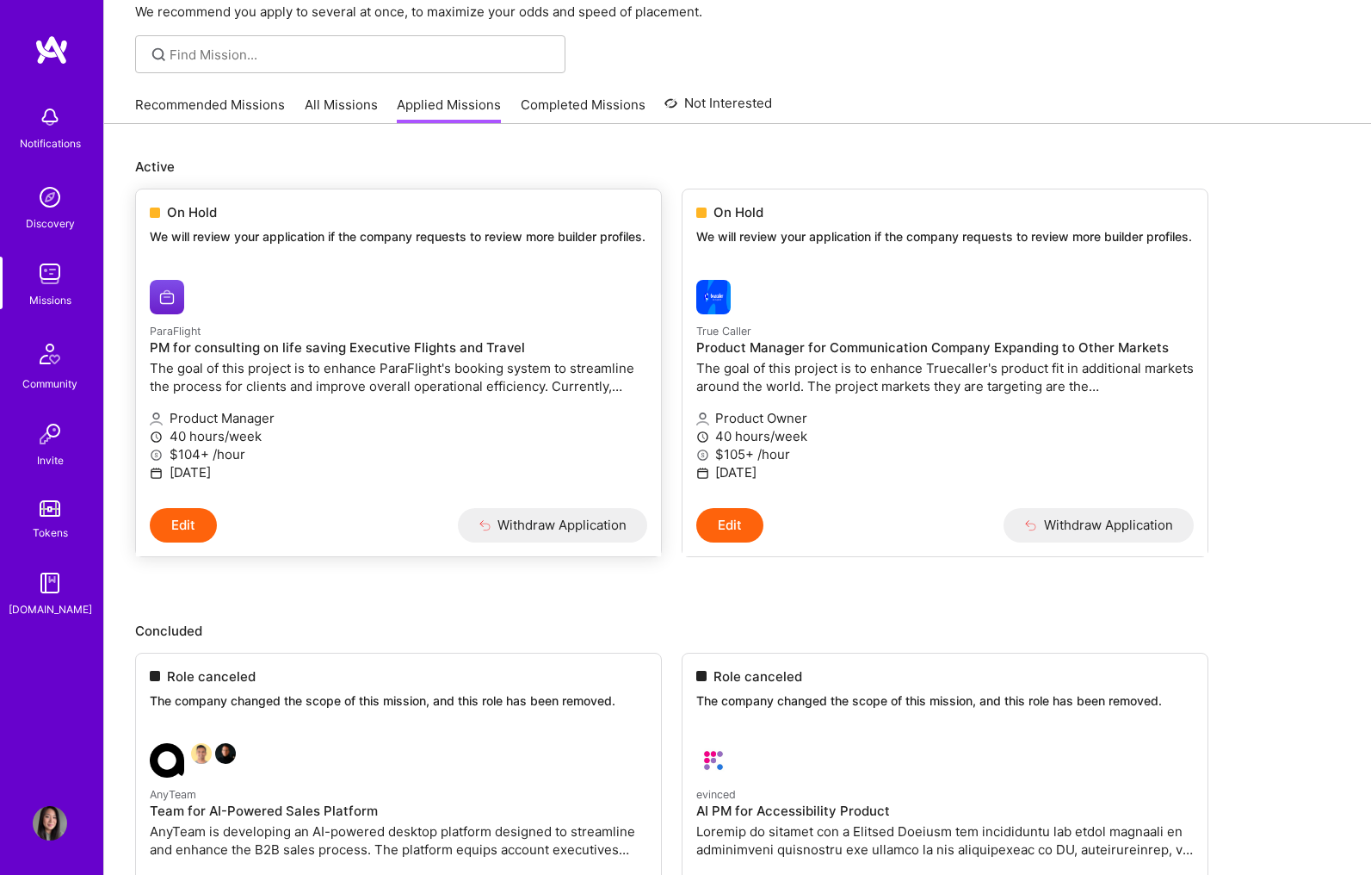
scroll to position [95, 0]
click at [329, 99] on link "All Missions" at bounding box center [341, 108] width 73 height 28
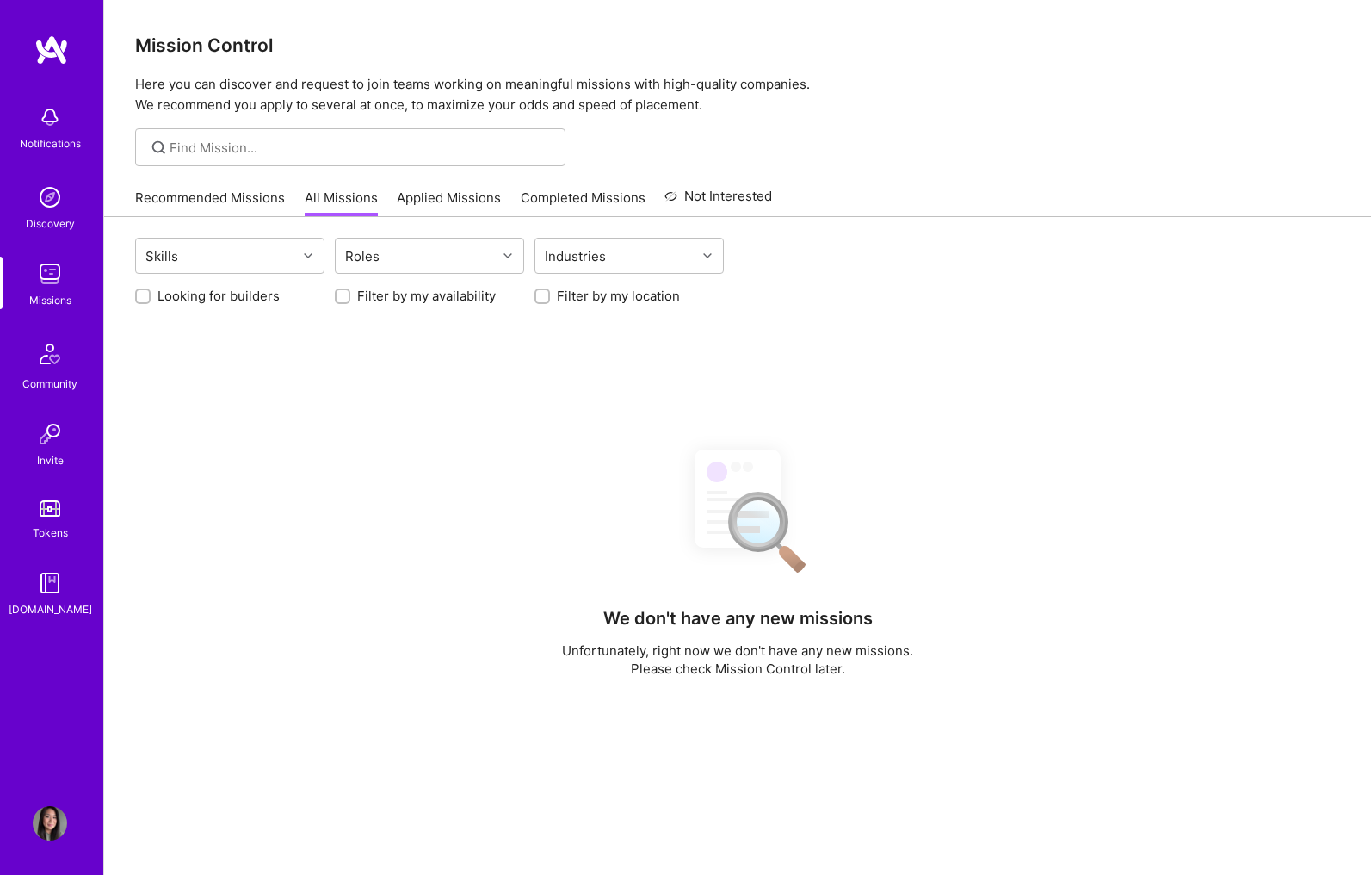
click at [235, 196] on link "Recommended Missions" at bounding box center [210, 203] width 150 height 28
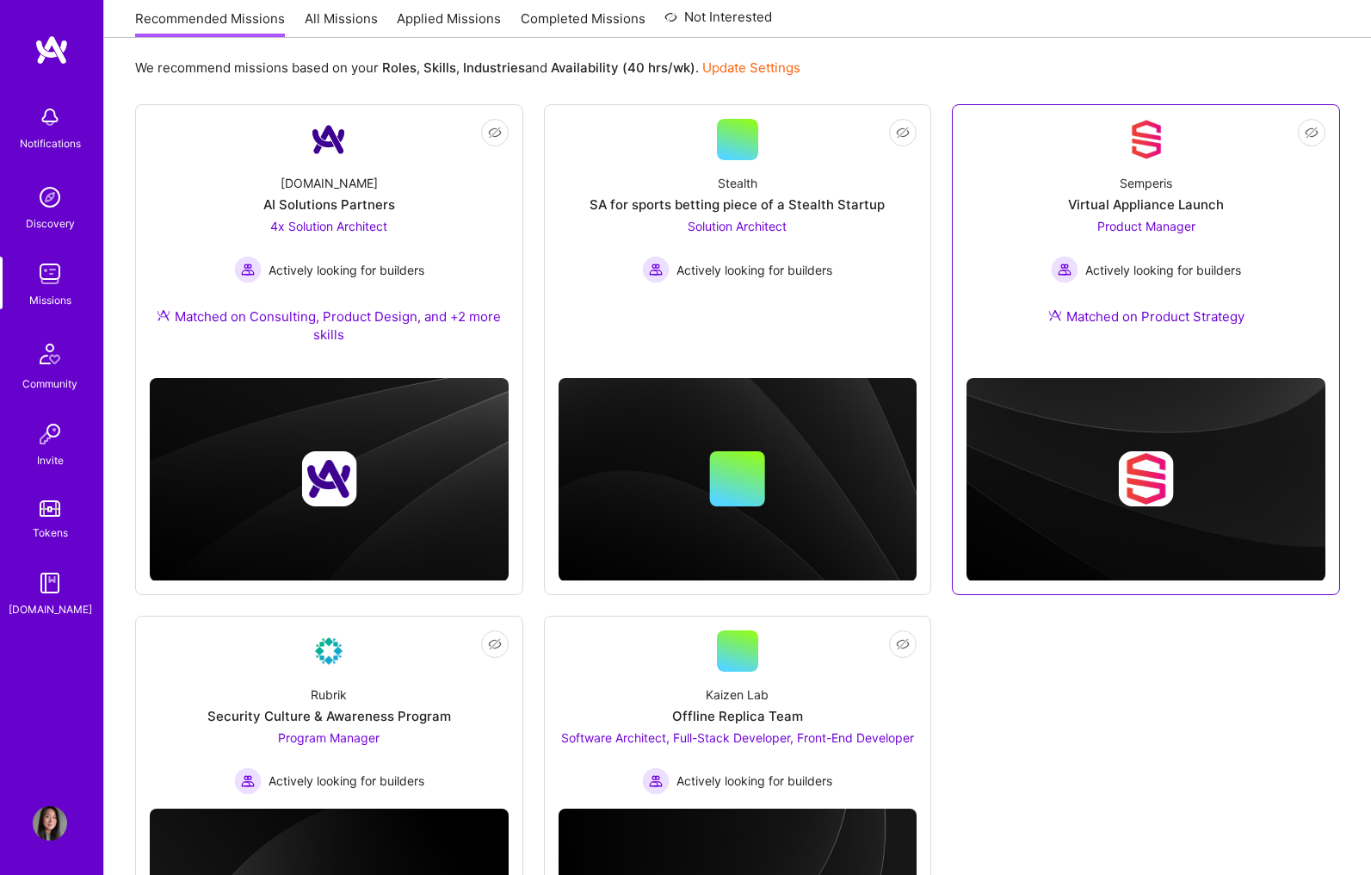
scroll to position [377, 0]
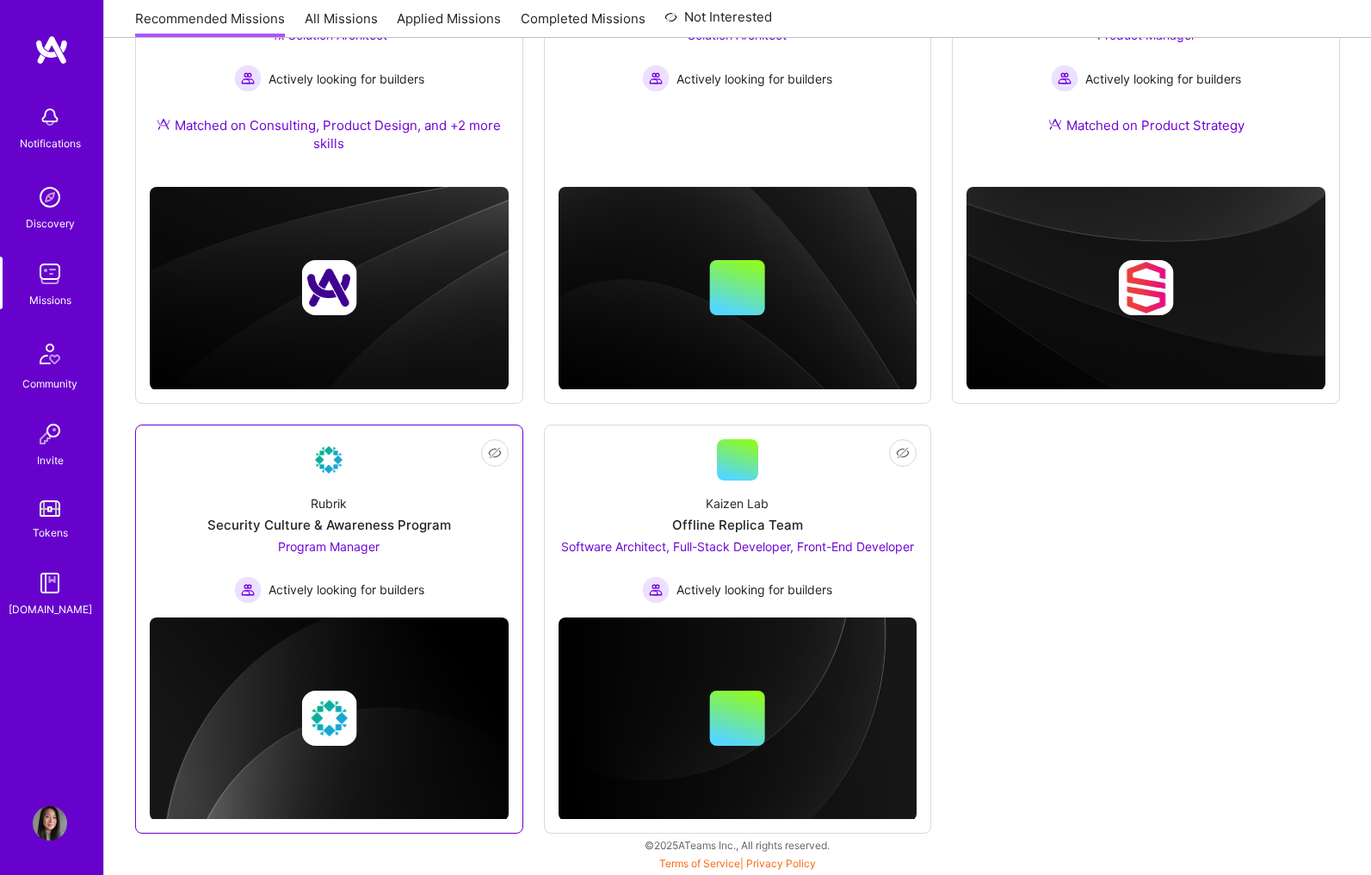
click at [371, 548] on span "Program Manager" at bounding box center [329, 546] width 102 height 15
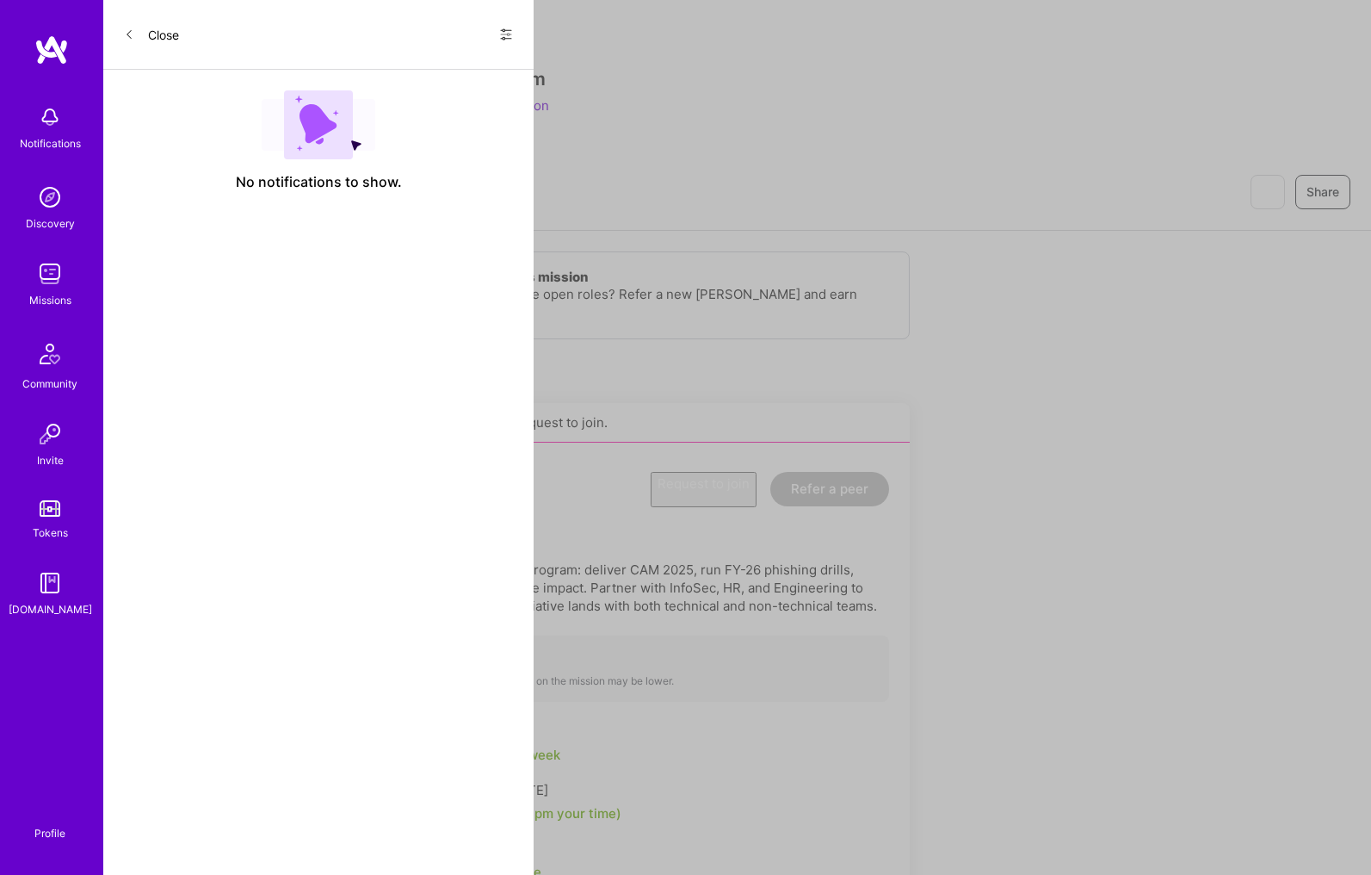
scroll to position [377, 0]
